Goal: Information Seeking & Learning: Understand process/instructions

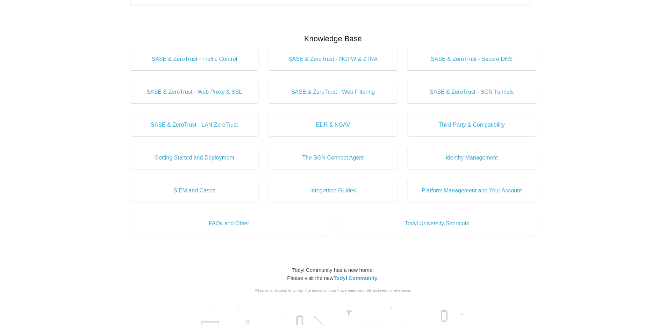
scroll to position [210, 0]
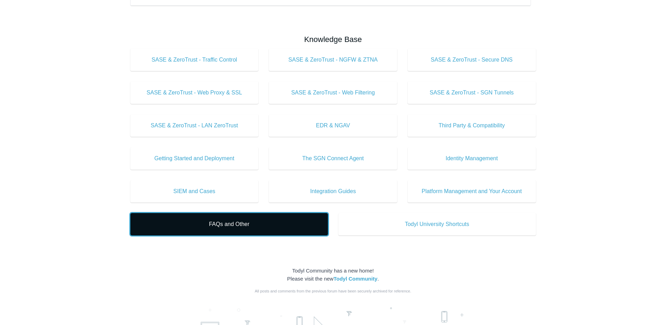
click at [251, 226] on span "FAQs and Other" at bounding box center [229, 224] width 176 height 8
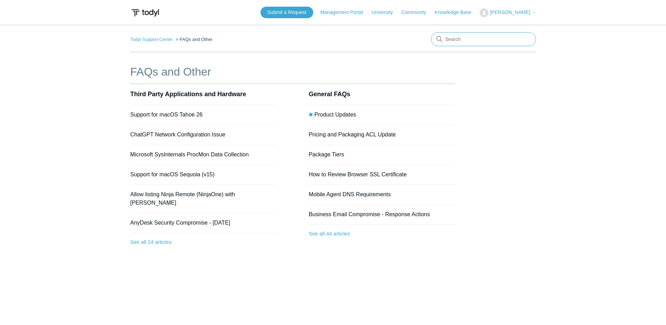
drag, startPoint x: 473, startPoint y: 37, endPoint x: 475, endPoint y: 43, distance: 6.9
click at [473, 37] on input "Search" at bounding box center [483, 39] width 105 height 14
drag, startPoint x: 467, startPoint y: 41, endPoint x: 252, endPoint y: 36, distance: 216.0
click at [279, 34] on nav "Todyl Support Center FAQs and Other log" at bounding box center [332, 42] width 405 height 20
type input "remove"
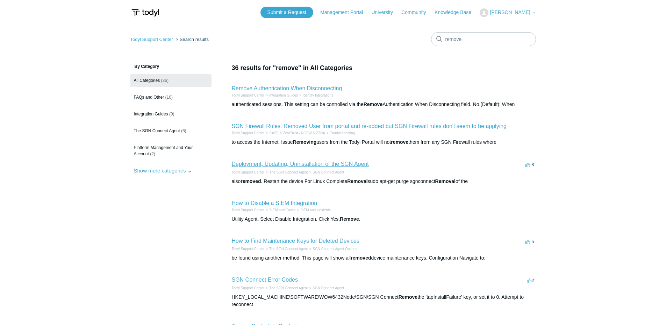
click at [342, 163] on link "Deployment, Updating, Uninstallation of the SGN Agent" at bounding box center [300, 164] width 137 height 6
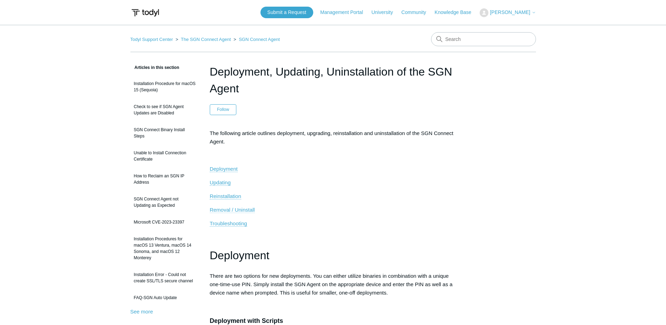
click at [236, 210] on span "Removal / Uninstall" at bounding box center [232, 209] width 45 height 6
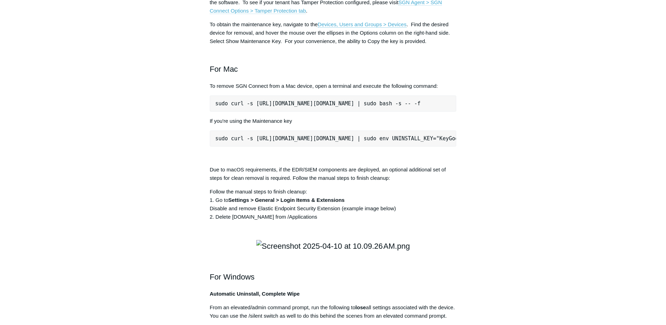
click at [422, 14] on link "SGN Agent > SGN Connect Options > Tamper Protection tab" at bounding box center [326, 6] width 232 height 15
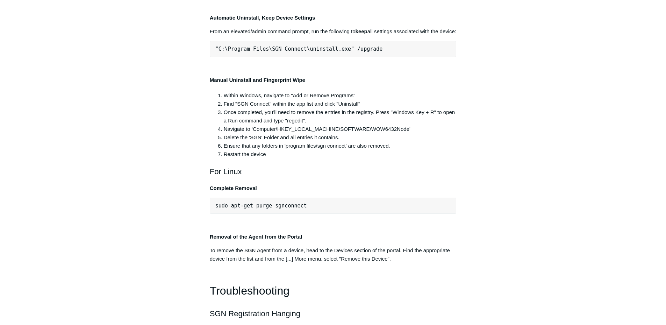
scroll to position [1534, 0]
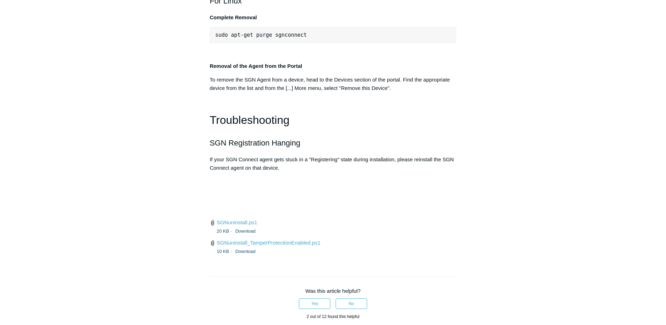
drag, startPoint x: 230, startPoint y: 189, endPoint x: 307, endPoint y: 189, distance: 77.6
drag, startPoint x: 307, startPoint y: 189, endPoint x: 321, endPoint y: 242, distance: 54.9
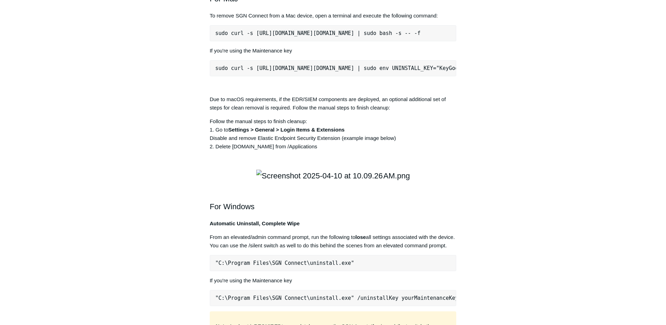
scroll to position [940, 0]
